Goal: Task Accomplishment & Management: Manage account settings

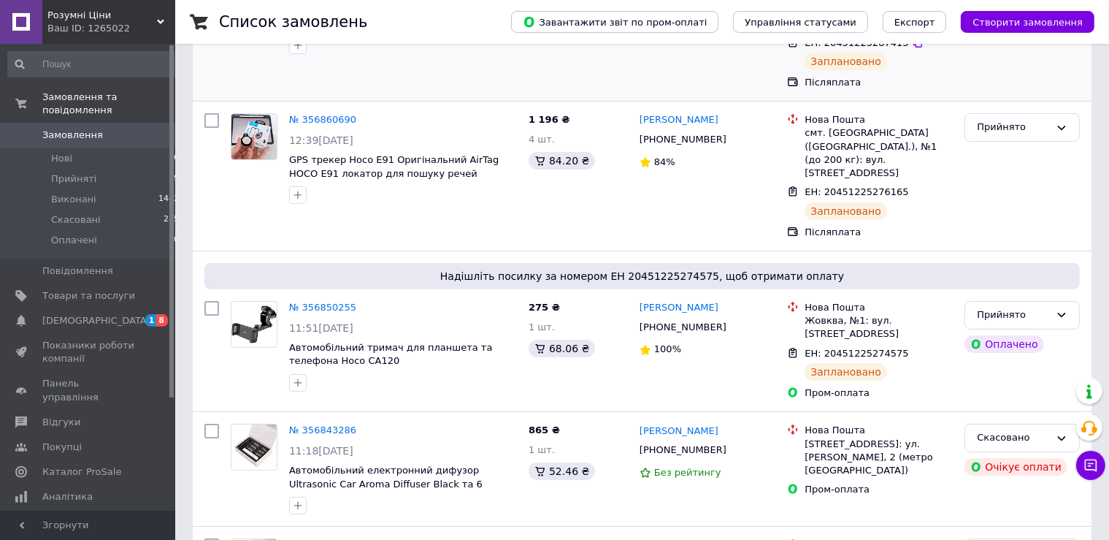
scroll to position [385, 0]
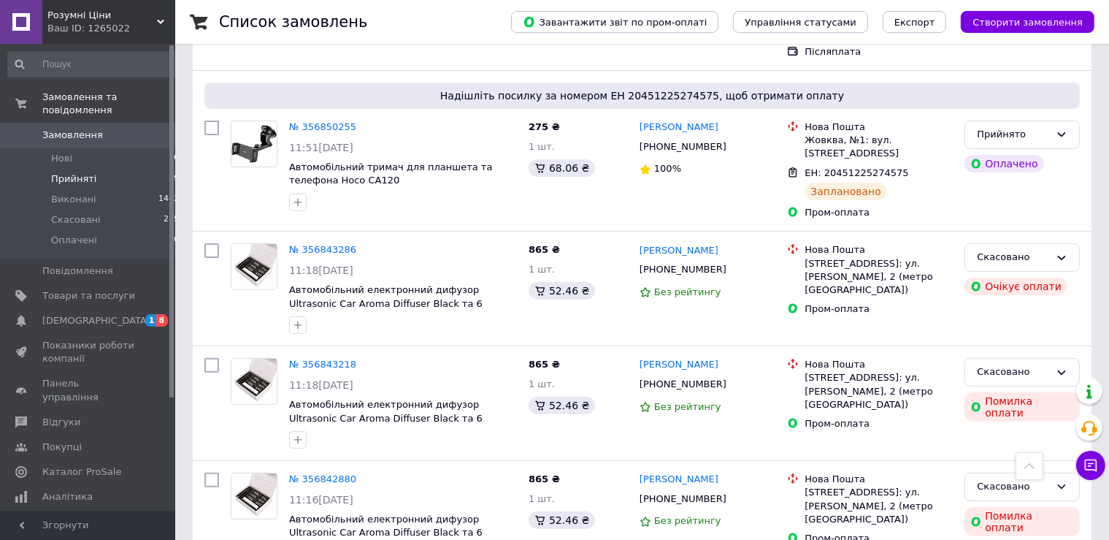
click at [73, 169] on li "Прийняті 29" at bounding box center [94, 179] width 188 height 20
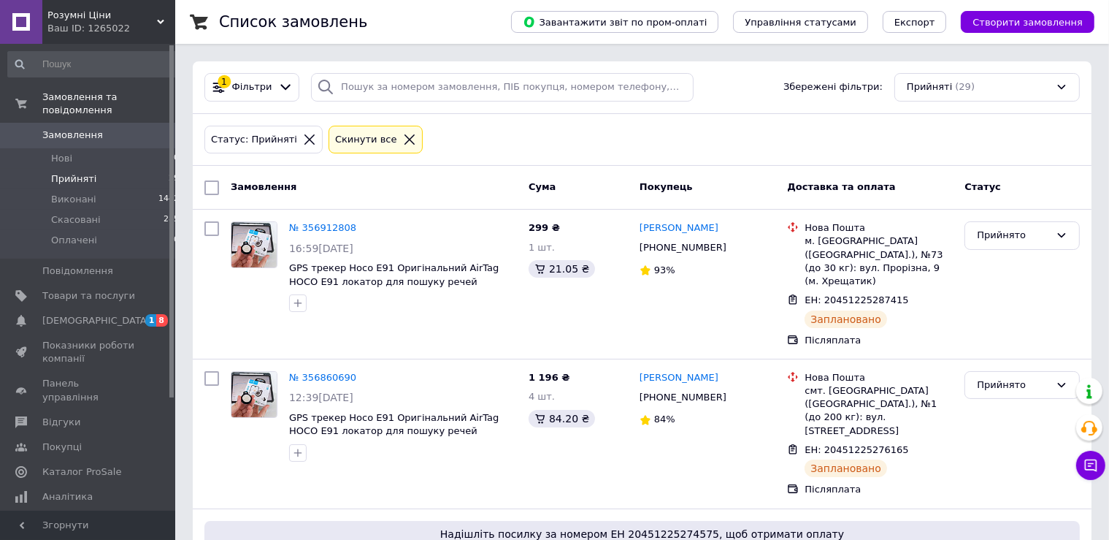
click at [77, 172] on span "Прийняті" at bounding box center [73, 178] width 45 height 13
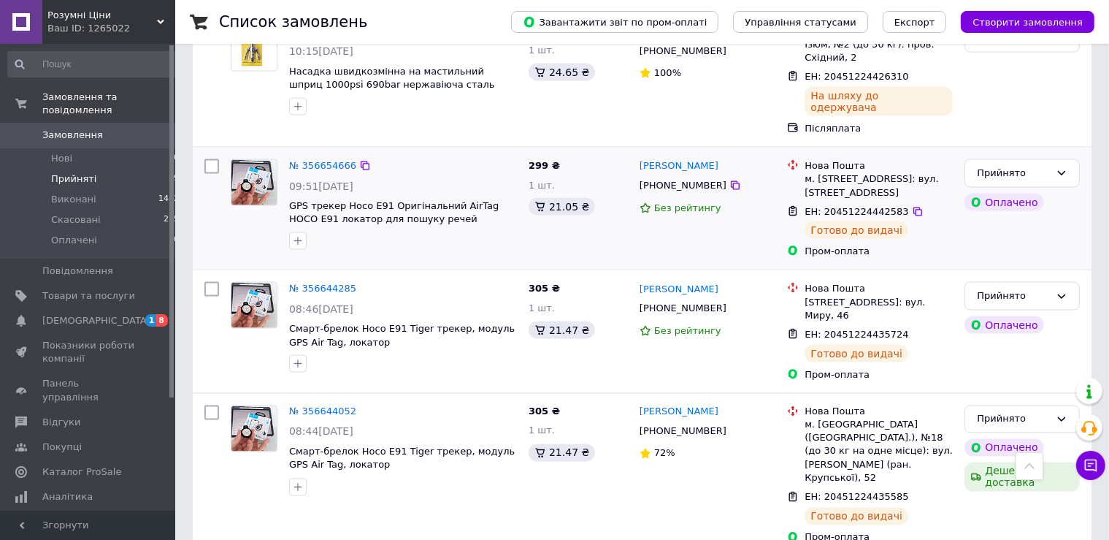
scroll to position [2471, 0]
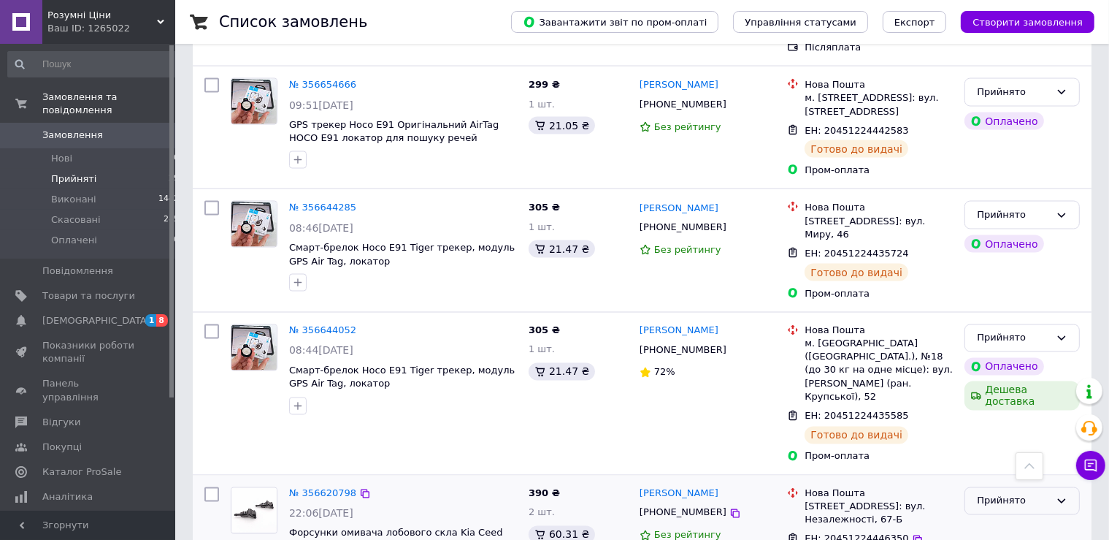
click at [1032, 487] on div "Прийнято" at bounding box center [1021, 501] width 115 height 28
click at [981, 518] on li "Виконано" at bounding box center [1022, 531] width 114 height 27
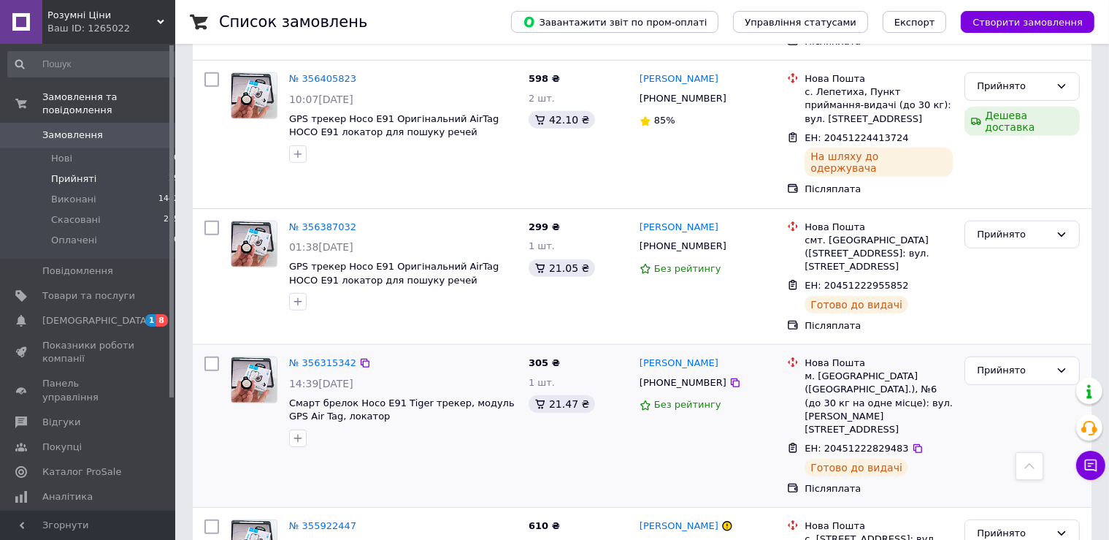
scroll to position [956, 0]
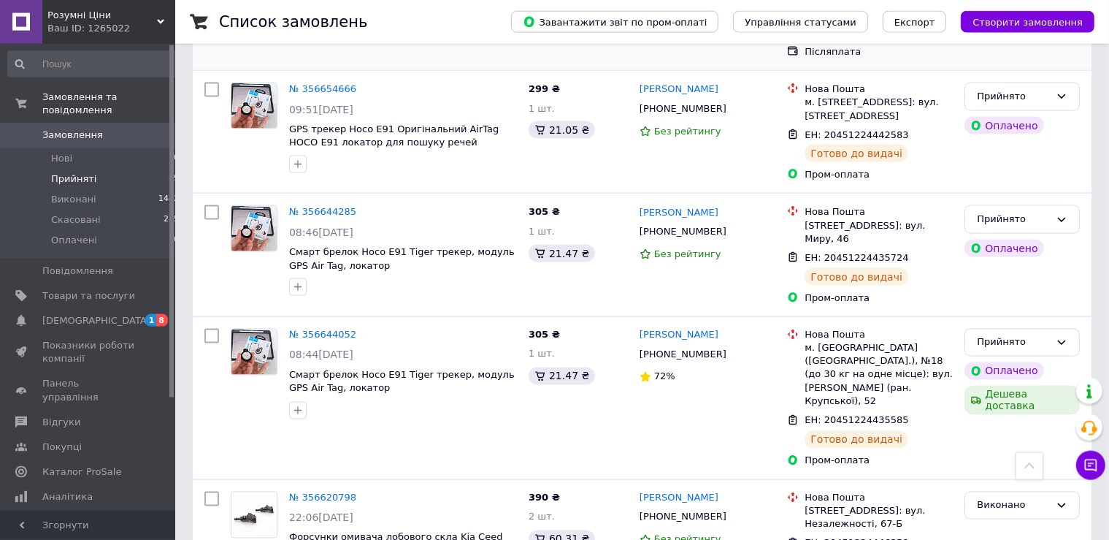
scroll to position [2467, 0]
click at [86, 172] on span "Прийняті" at bounding box center [73, 178] width 45 height 13
click at [64, 152] on span "Нові" at bounding box center [61, 158] width 21 height 13
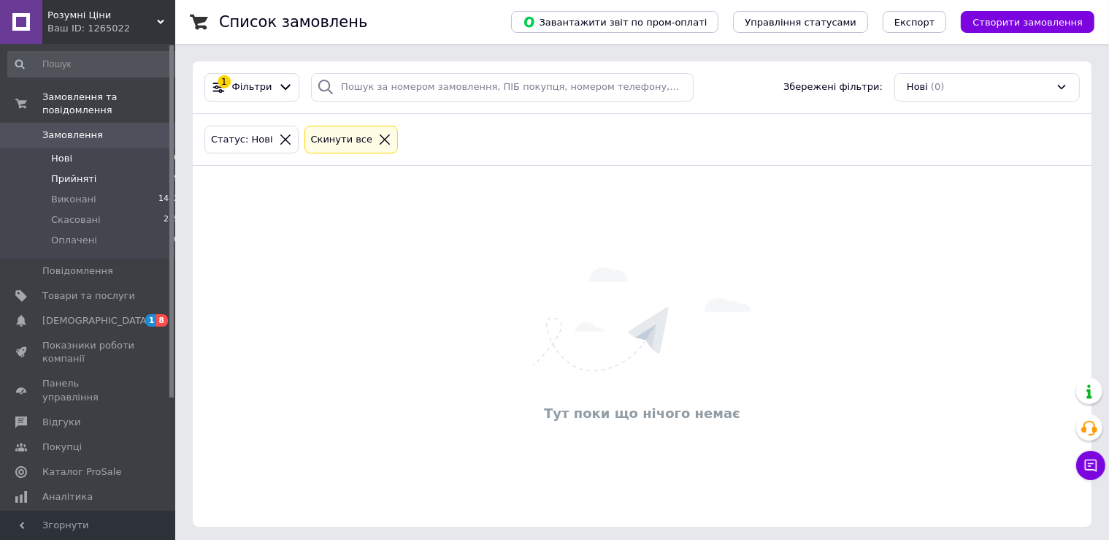
click at [60, 172] on span "Прийняті" at bounding box center [73, 178] width 45 height 13
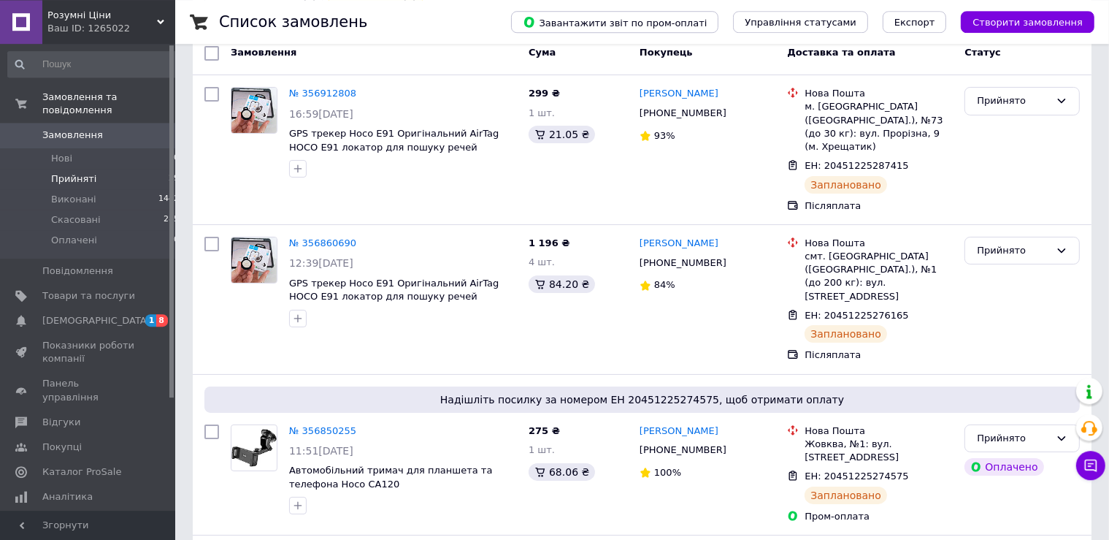
scroll to position [231, 0]
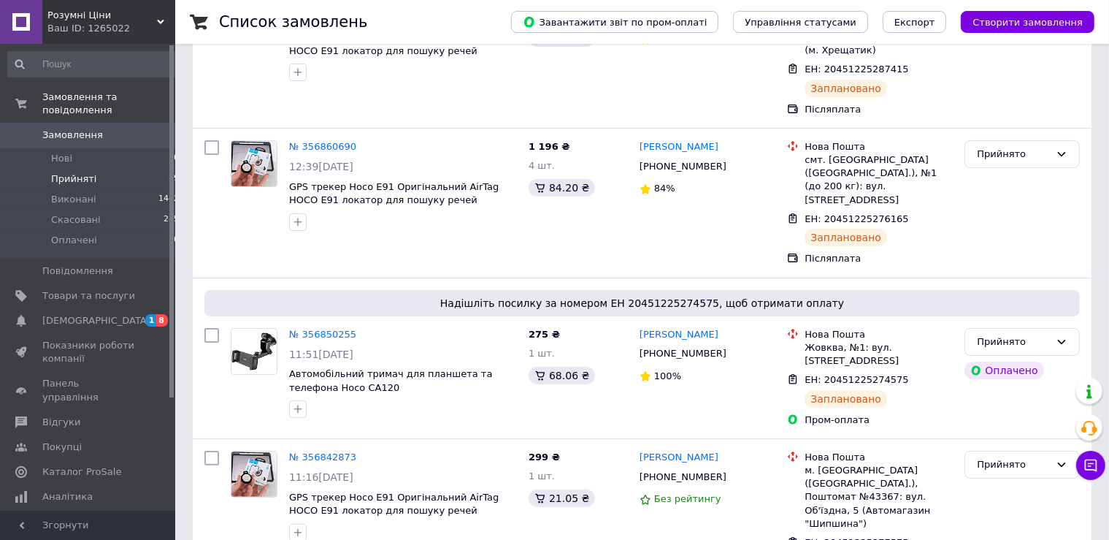
click at [72, 172] on span "Прийняті" at bounding box center [73, 178] width 45 height 13
click at [1078, 156] on div "Прийнято" at bounding box center [1022, 202] width 127 height 137
click at [77, 128] on span "Замовлення" at bounding box center [72, 134] width 61 height 13
